Goal: Transaction & Acquisition: Purchase product/service

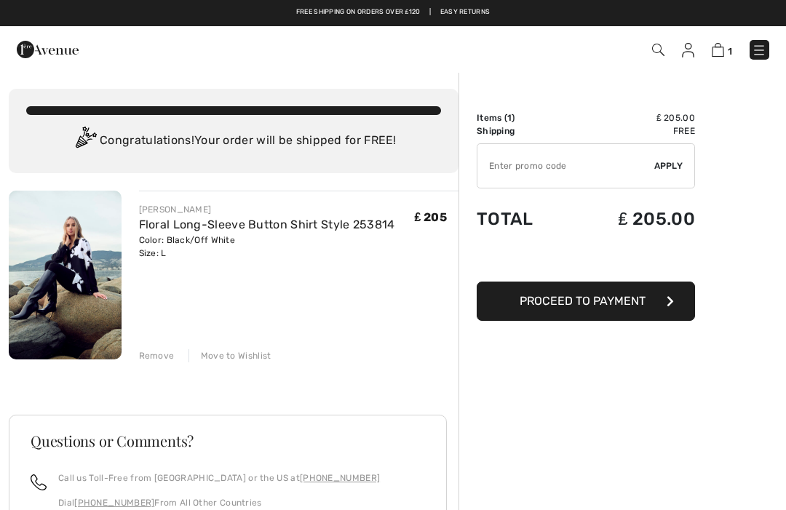
click at [616, 302] on span "Proceed to Payment" at bounding box center [582, 301] width 126 height 14
click at [669, 295] on icon "button" at bounding box center [669, 301] width 7 height 12
click at [529, 165] on input "TEXT" at bounding box center [565, 166] width 177 height 44
click at [567, 159] on input "TEXT" at bounding box center [565, 166] width 177 height 44
click at [521, 165] on input "TEXT" at bounding box center [565, 166] width 177 height 44
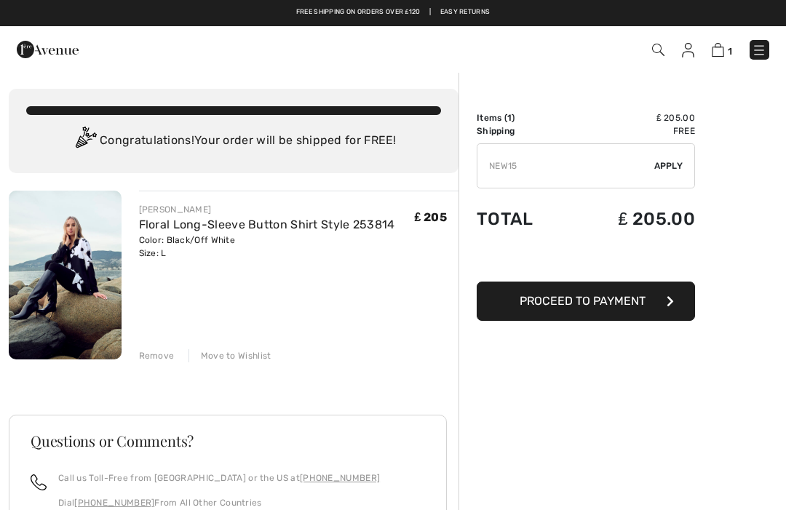
type input "NEW15"
click at [680, 174] on div "✔ Apply Remove" at bounding box center [586, 165] width 218 height 45
click at [676, 162] on span "Apply" at bounding box center [668, 165] width 29 height 13
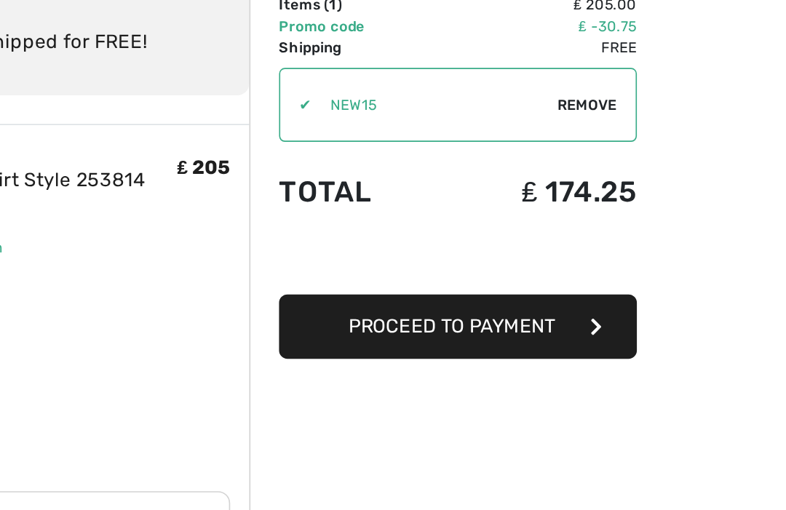
click at [477, 295] on button "Proceed to Payment" at bounding box center [586, 314] width 218 height 39
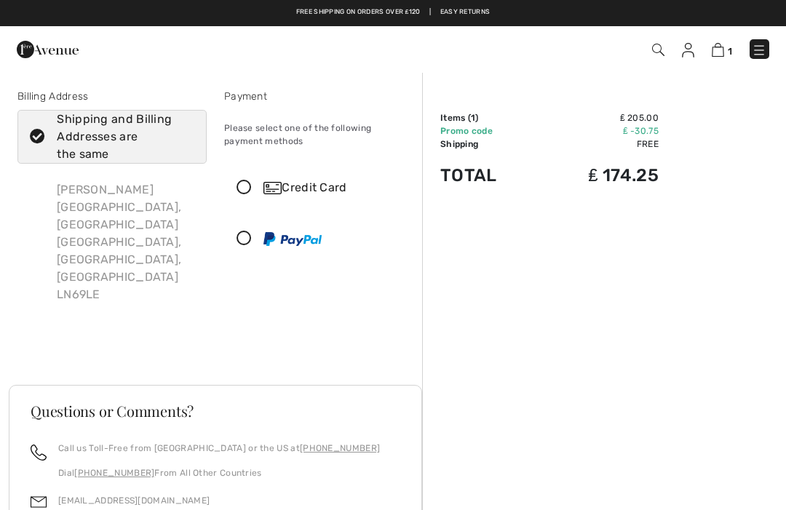
click at [244, 189] on icon at bounding box center [244, 187] width 39 height 15
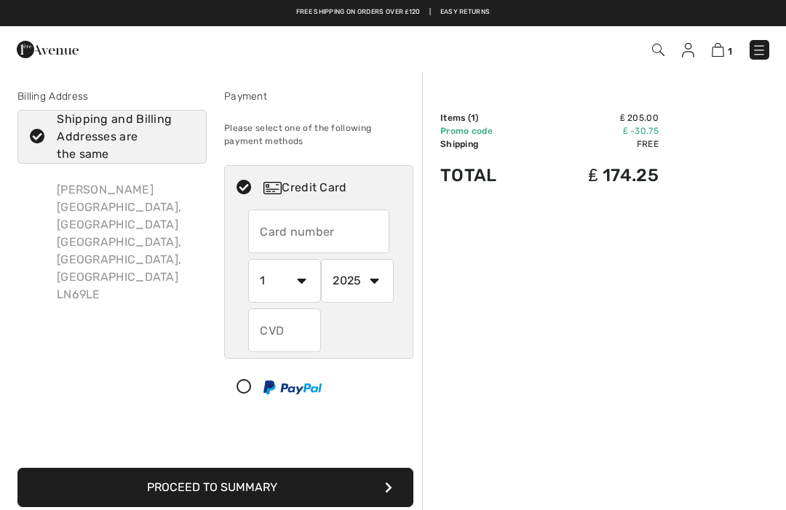
click at [290, 246] on input "text" at bounding box center [318, 232] width 141 height 44
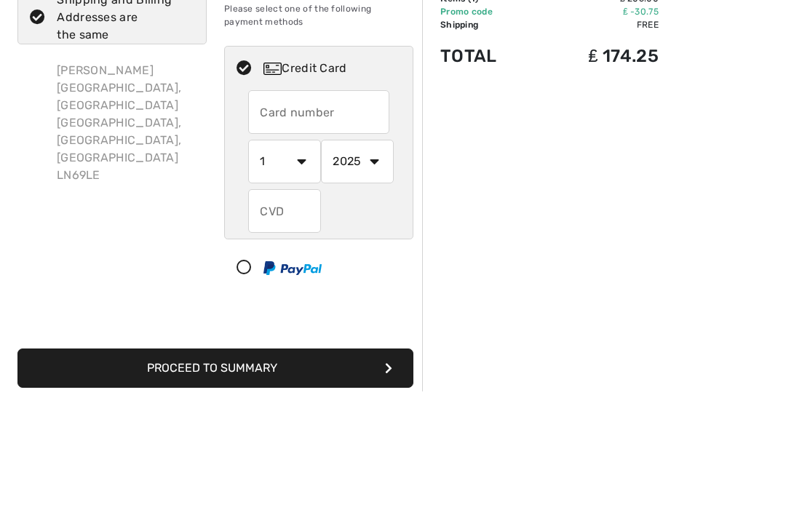
type input "y"
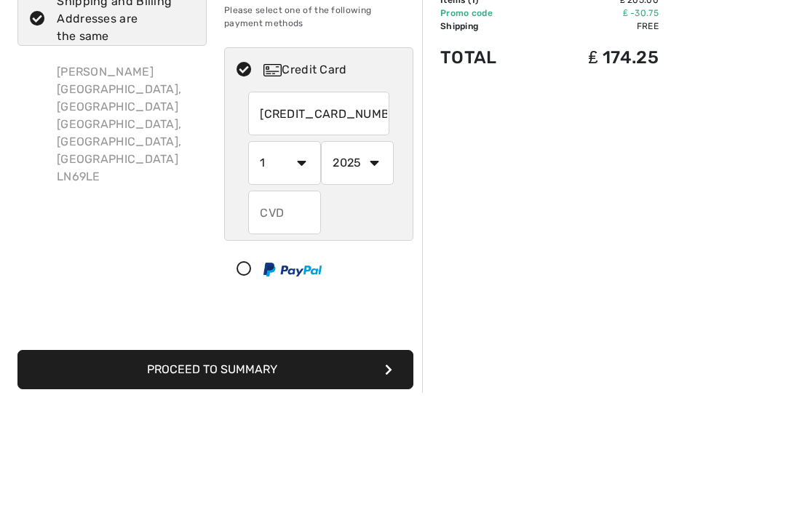
type input "5373700502016416"
click at [305, 259] on select "1 2 3 4 5 6 7 8 9 10 11 12" at bounding box center [284, 281] width 73 height 44
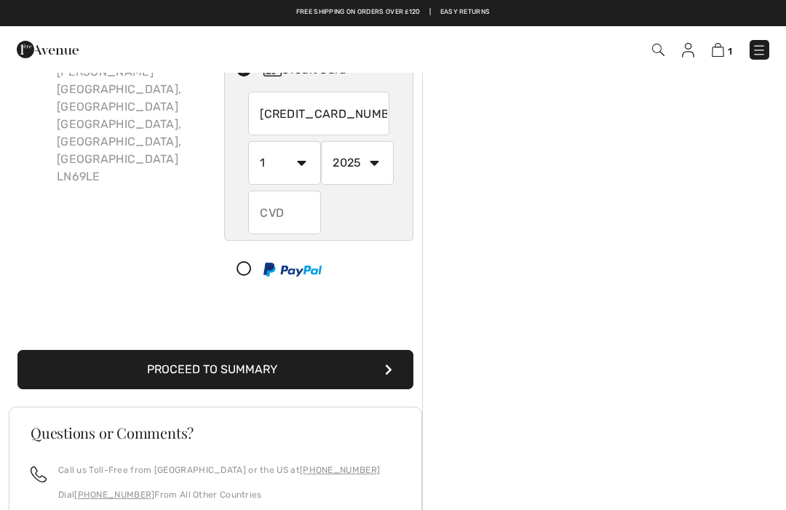
click at [299, 160] on select "1 2 3 4 5 6 7 8 9 10 11 12" at bounding box center [284, 163] width 73 height 44
select select "8"
click at [378, 171] on select "2025 2026 2027 2028 2029 2030 2031 2032 2033 2034 2035" at bounding box center [357, 163] width 73 height 44
select select "2027"
click at [297, 220] on input "text" at bounding box center [284, 213] width 73 height 44
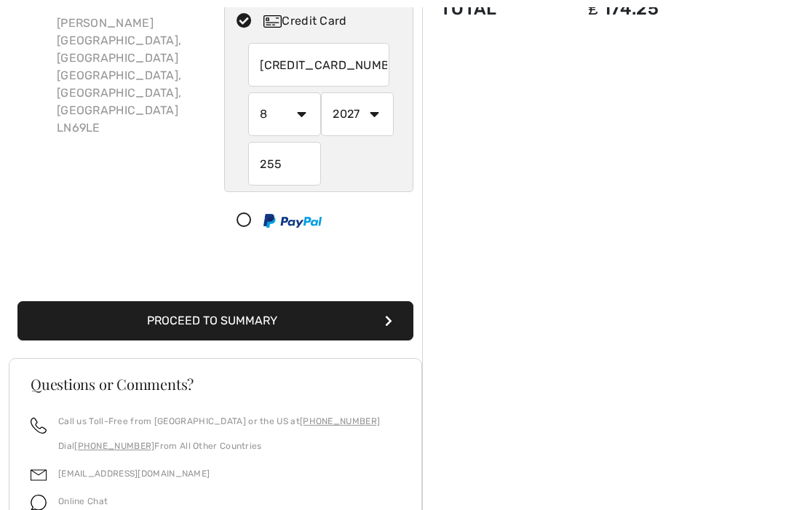
scroll to position [286, 0]
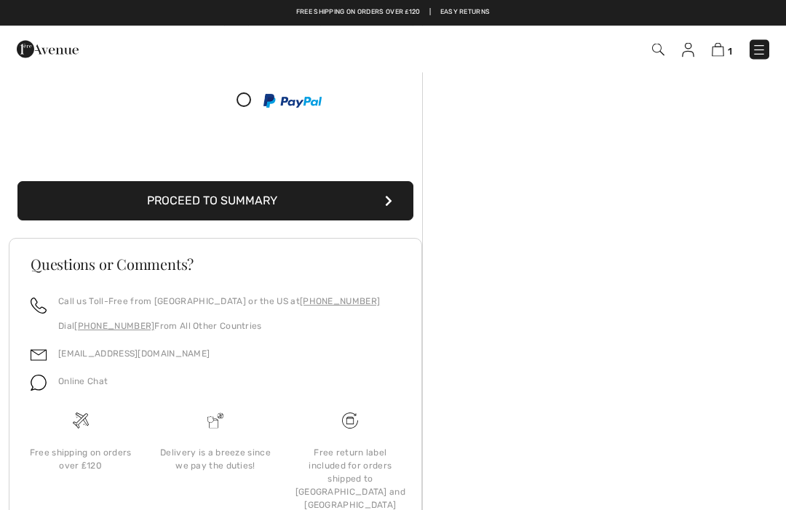
type input "255"
click at [252, 194] on button "Proceed to Summary" at bounding box center [215, 201] width 396 height 39
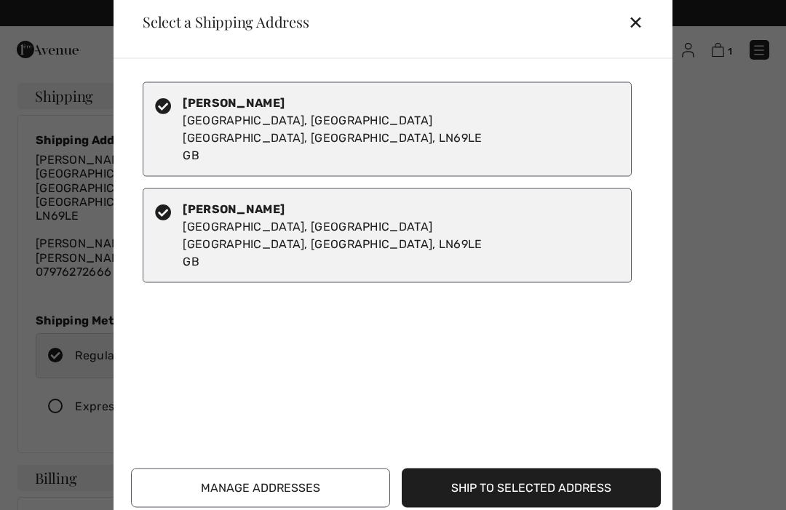
click at [533, 498] on button "Ship to Selected Address" at bounding box center [531, 487] width 259 height 39
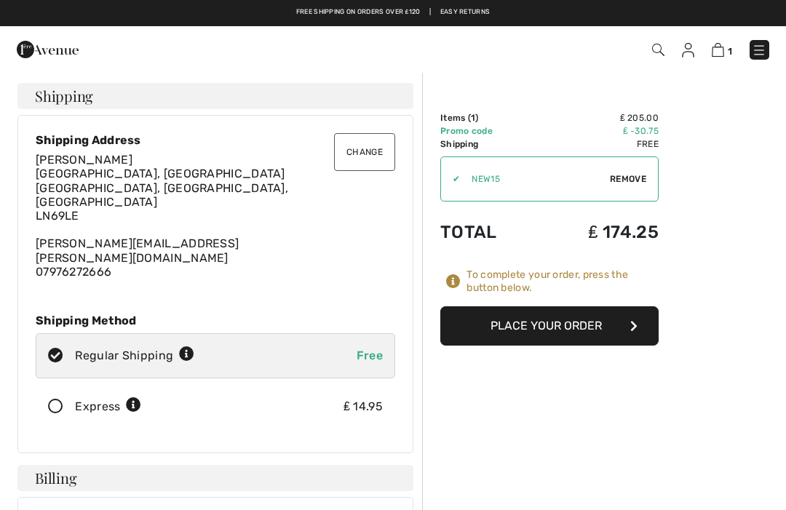
click at [575, 323] on button "Place Your Order" at bounding box center [549, 325] width 218 height 39
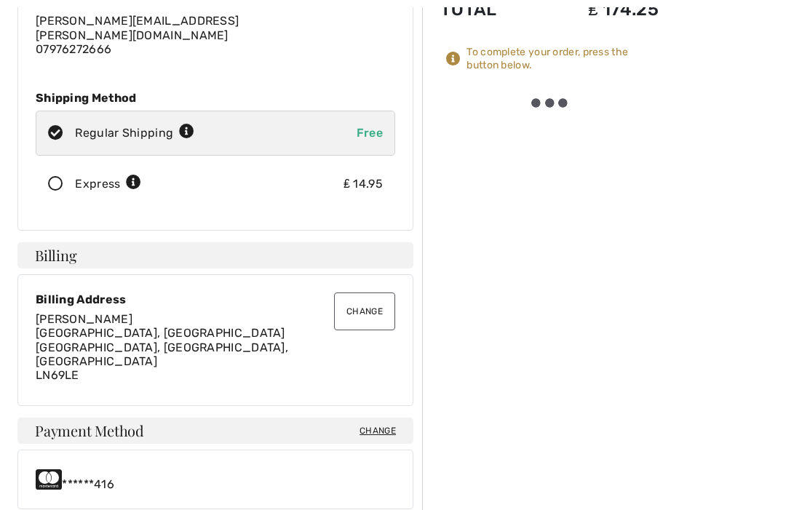
scroll to position [223, 0]
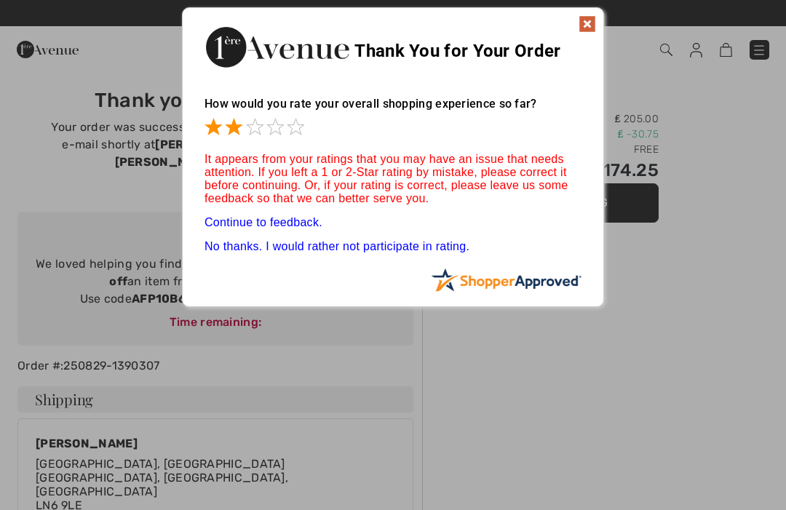
click at [241, 134] on span at bounding box center [233, 126] width 17 height 17
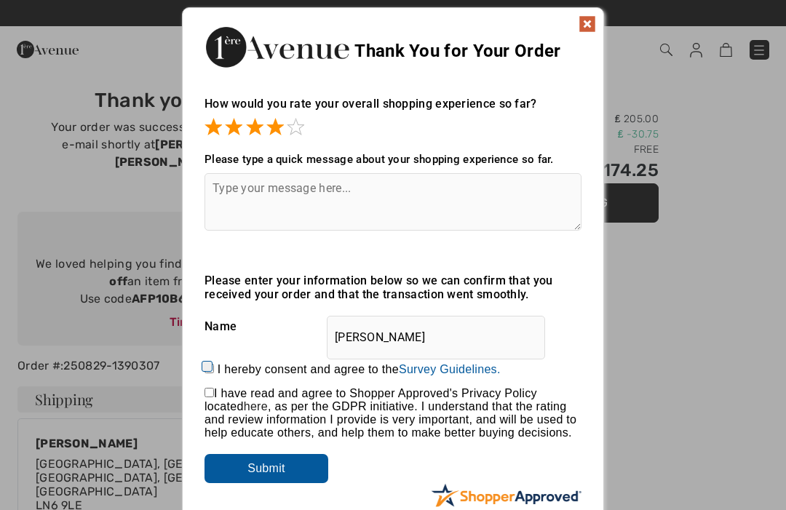
click at [303, 118] on span at bounding box center [295, 126] width 17 height 17
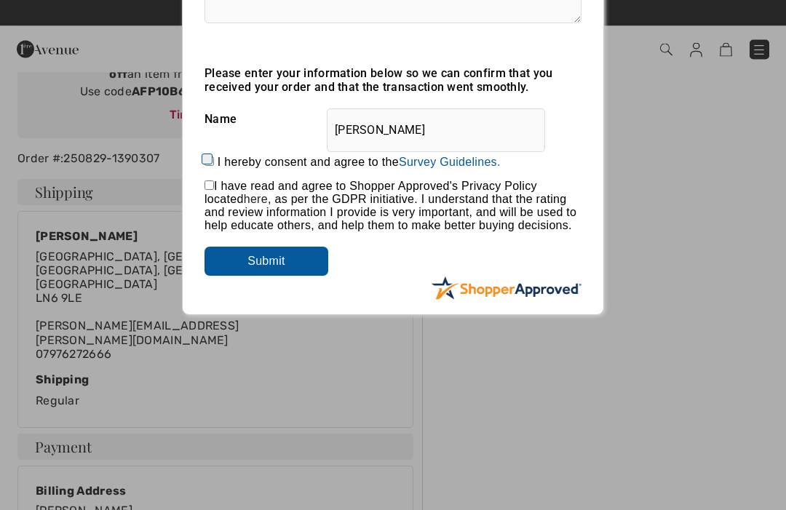
scroll to position [206, 0]
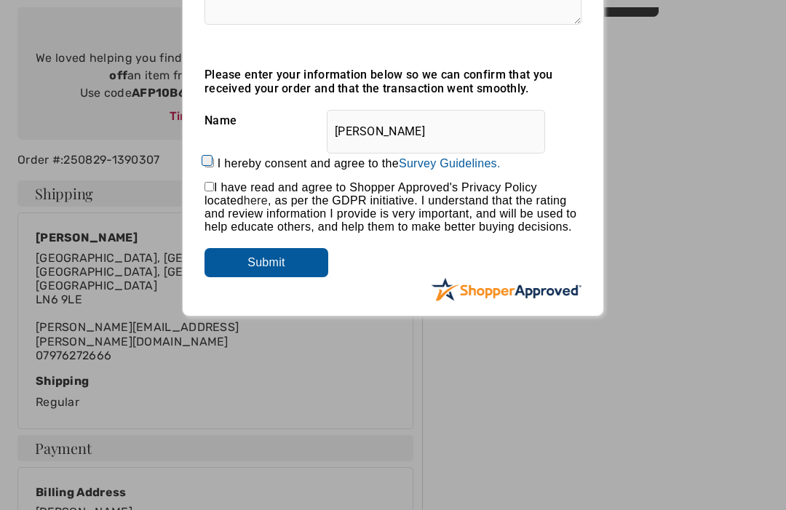
click at [275, 265] on input "Submit" at bounding box center [266, 262] width 124 height 29
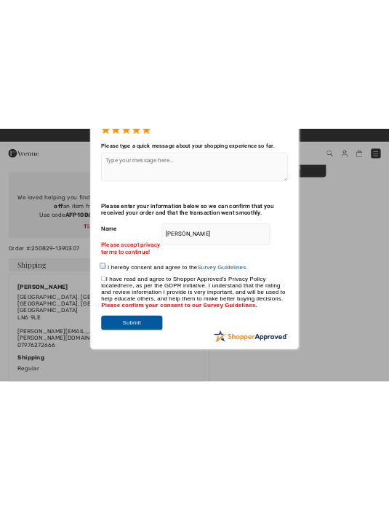
scroll to position [0, 0]
